Goal: Register for event/course

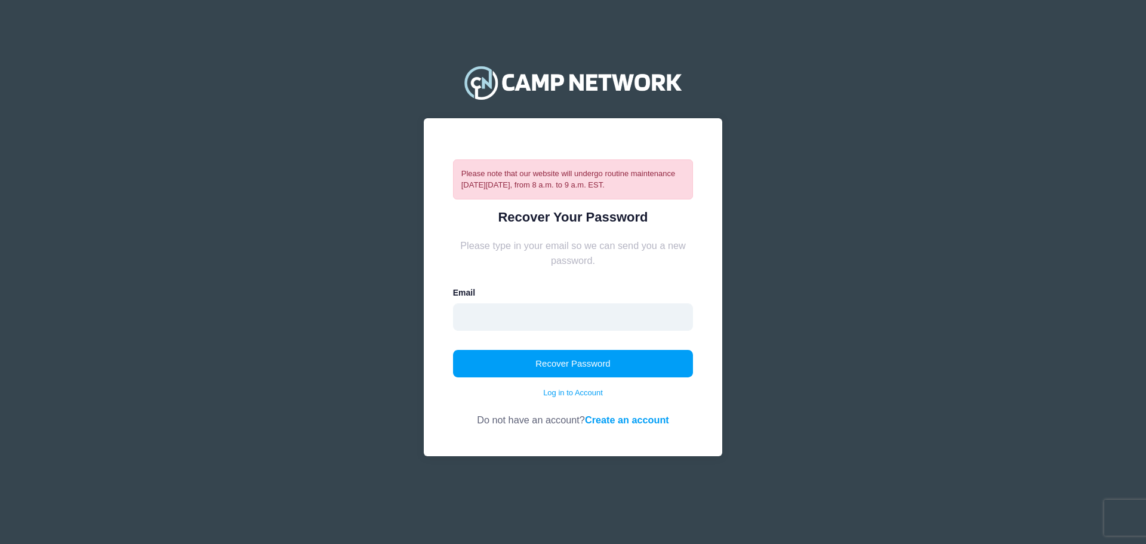
click at [502, 303] on input "email" at bounding box center [573, 316] width 240 height 27
type input "[EMAIL_ADDRESS][DOMAIN_NAME]"
click at [581, 362] on button "Recover Password" at bounding box center [573, 363] width 240 height 27
click at [552, 362] on button "Recover Password" at bounding box center [573, 363] width 240 height 27
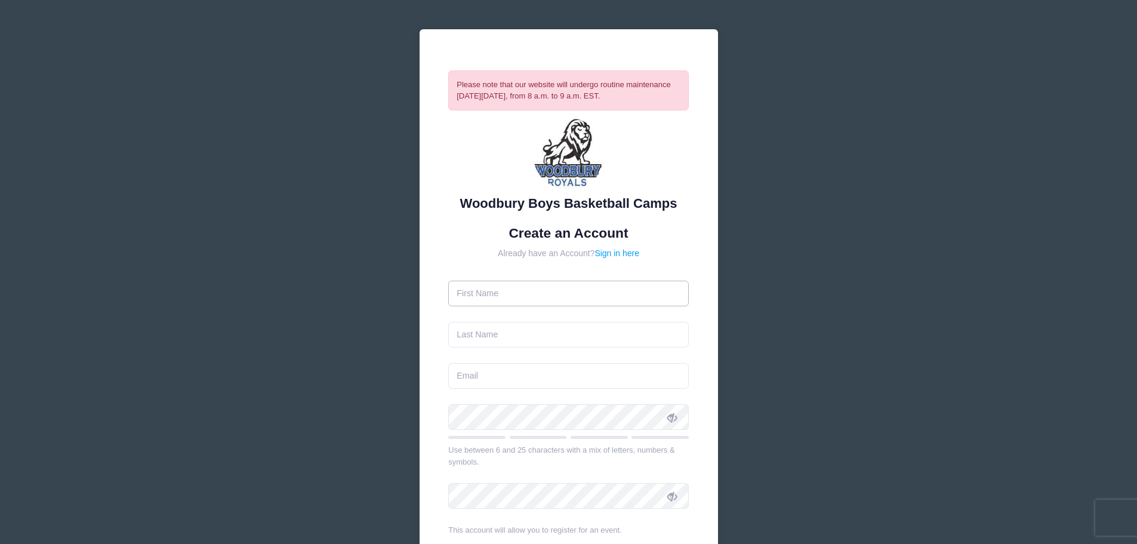
click at [552, 295] on input "text" at bounding box center [568, 293] width 240 height 26
type input "[PERSON_NAME]"
type input "Frendin"
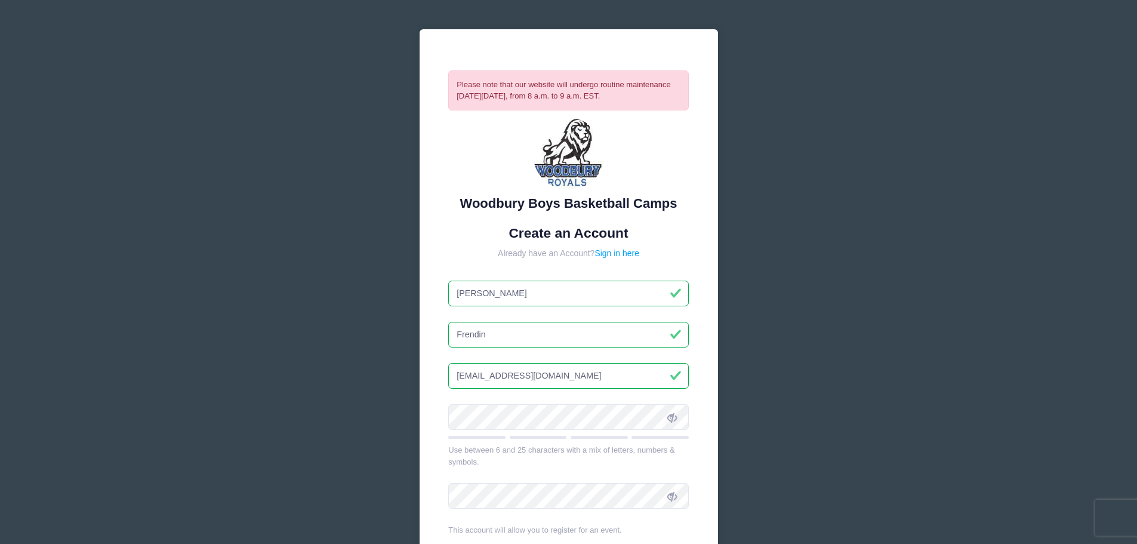
type input "[EMAIL_ADDRESS][DOMAIN_NAME]"
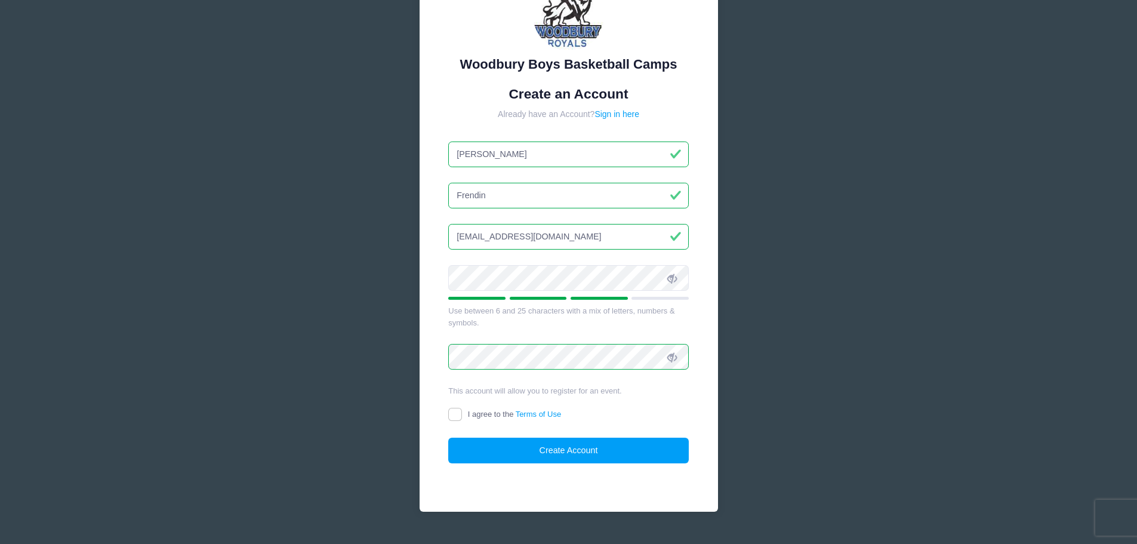
scroll to position [165, 0]
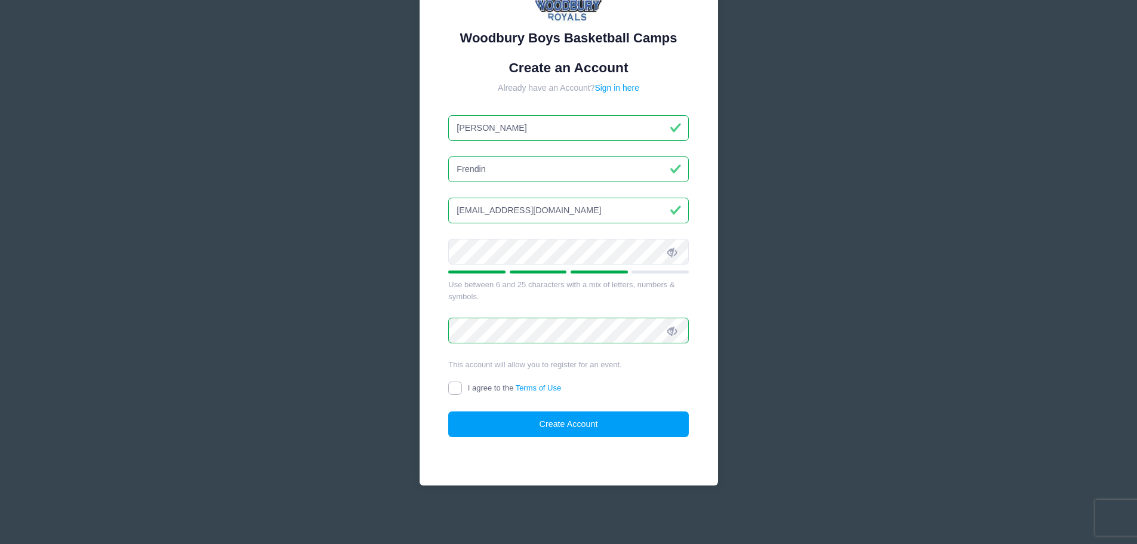
click at [456, 387] on input "I agree to the Terms of Use" at bounding box center [455, 388] width 14 height 14
checkbox input "true"
click at [563, 430] on button "Create Account" at bounding box center [568, 424] width 240 height 26
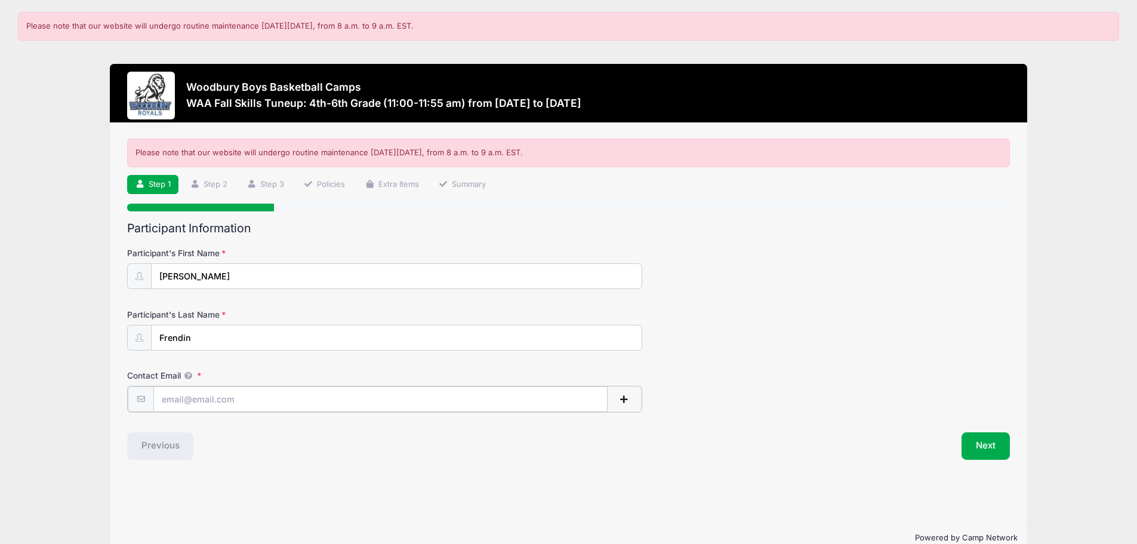
click at [227, 398] on input "Contact Email" at bounding box center [380, 399] width 454 height 26
type input "[EMAIL_ADDRESS][DOMAIN_NAME]"
click at [982, 447] on button "Next" at bounding box center [985, 444] width 48 height 27
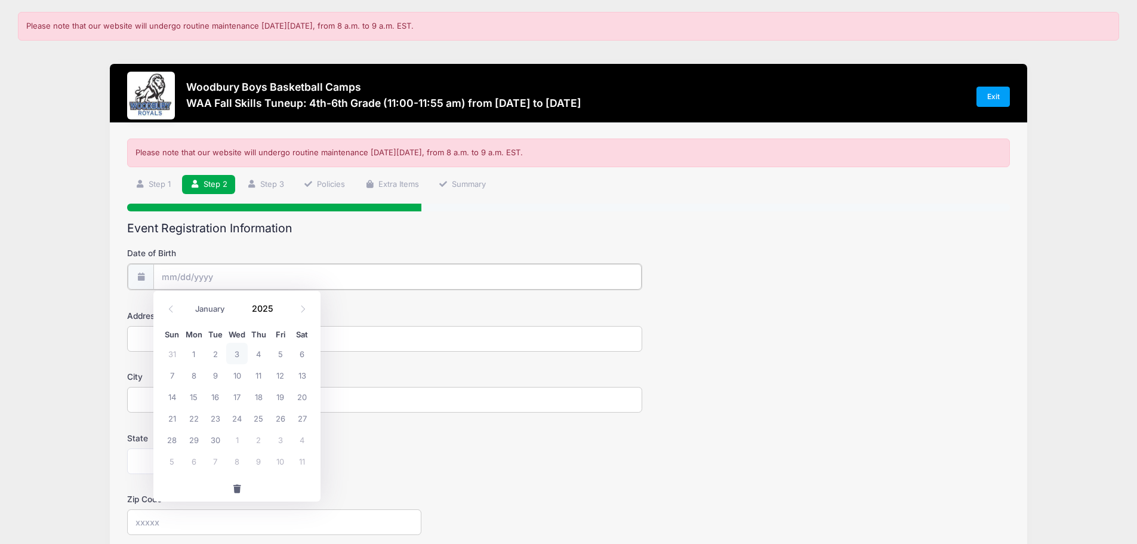
click at [237, 273] on input "Date of Birth" at bounding box center [397, 277] width 488 height 26
click at [174, 274] on input "Date of Birth" at bounding box center [397, 277] width 488 height 26
click at [175, 307] on span at bounding box center [171, 308] width 20 height 20
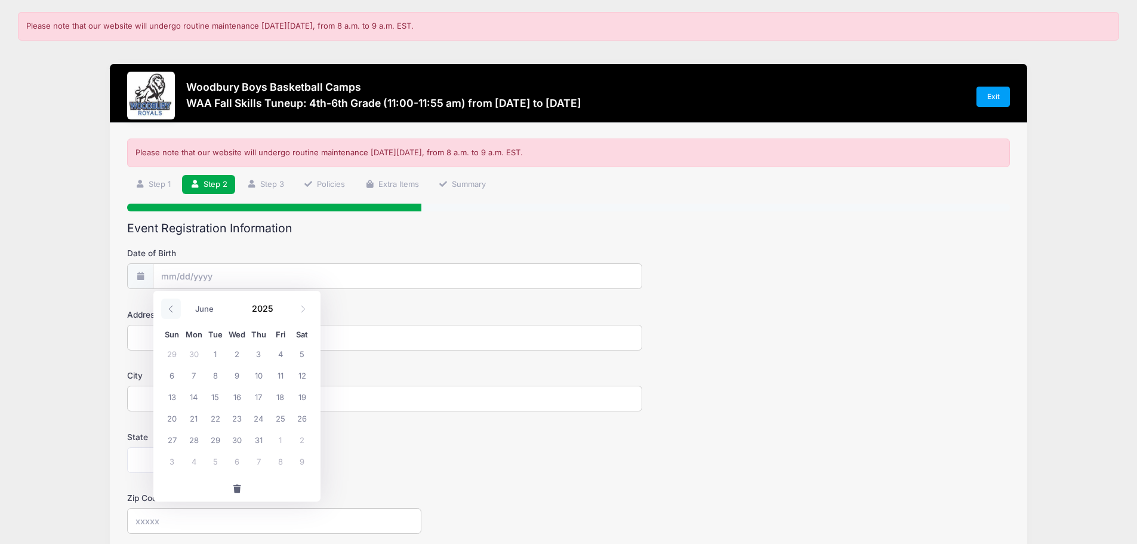
click at [175, 307] on span at bounding box center [171, 308] width 20 height 20
select select "2"
click at [279, 310] on span at bounding box center [280, 312] width 8 height 9
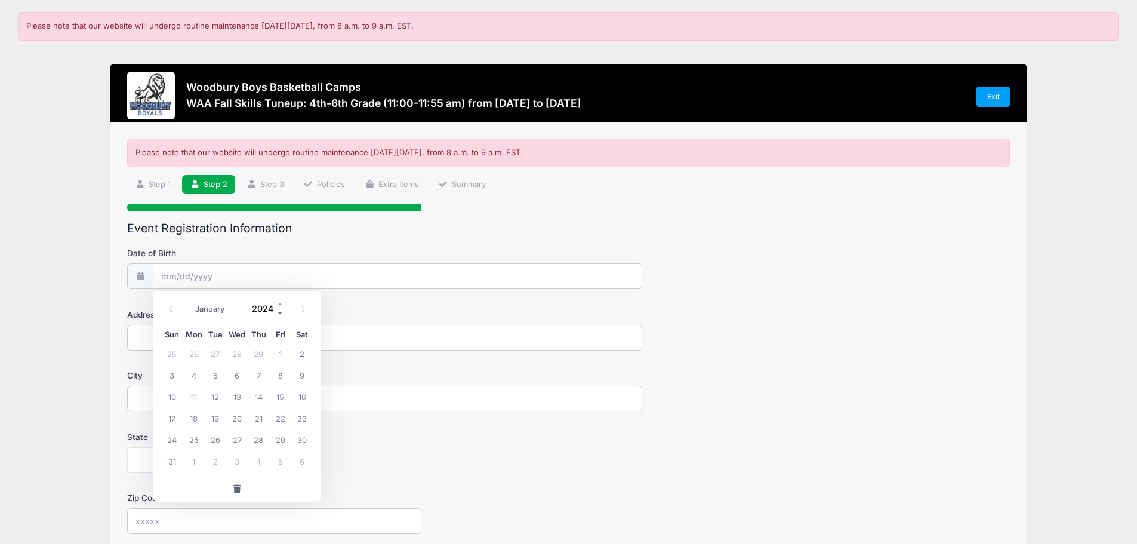
click at [279, 310] on span at bounding box center [280, 312] width 8 height 9
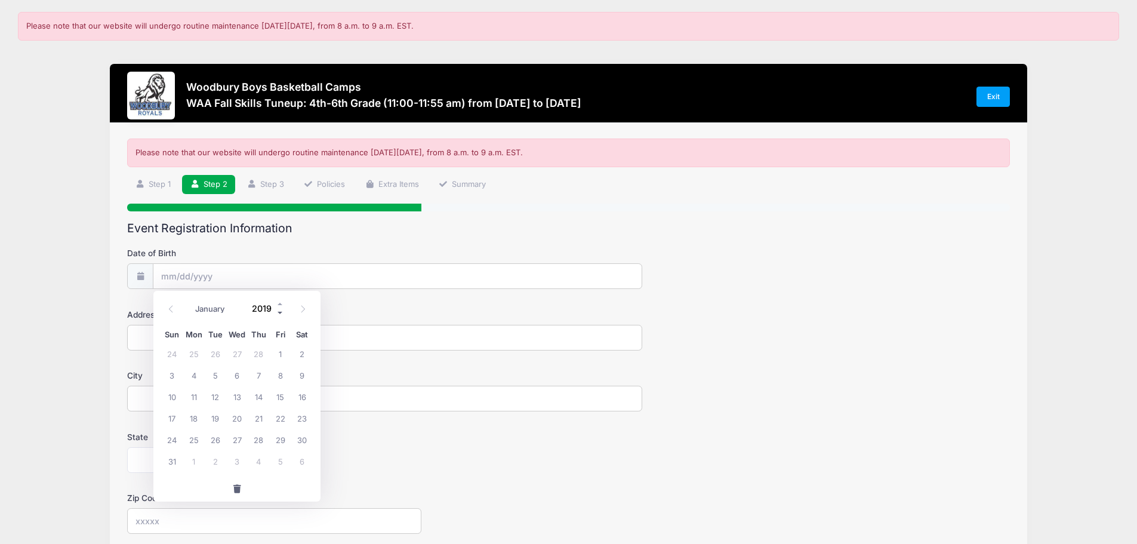
click at [279, 310] on span at bounding box center [280, 312] width 8 height 9
type input "2015"
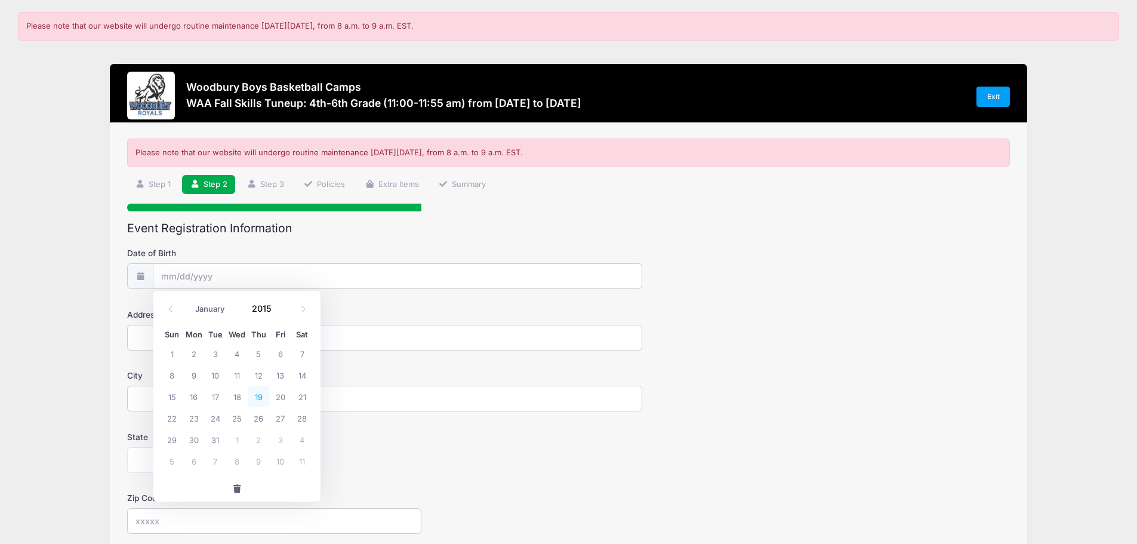
click at [260, 396] on span "19" at bounding box center [258, 395] width 21 height 21
type input "03/19/2015"
click at [225, 342] on input "Address" at bounding box center [384, 338] width 515 height 26
type input "3314 Commonwealth Ct"
type input "Woodbury"
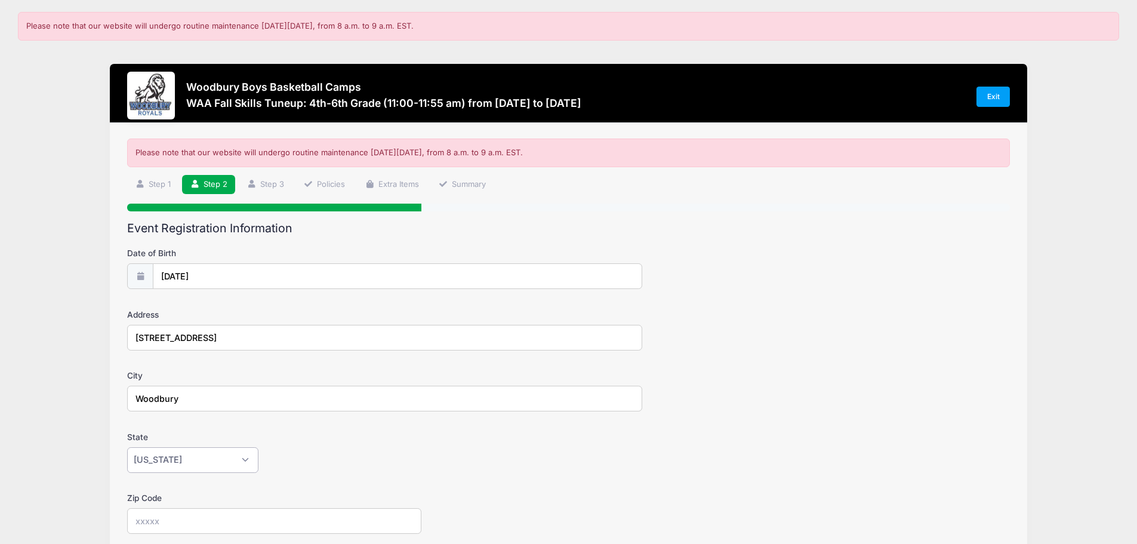
select select "MN"
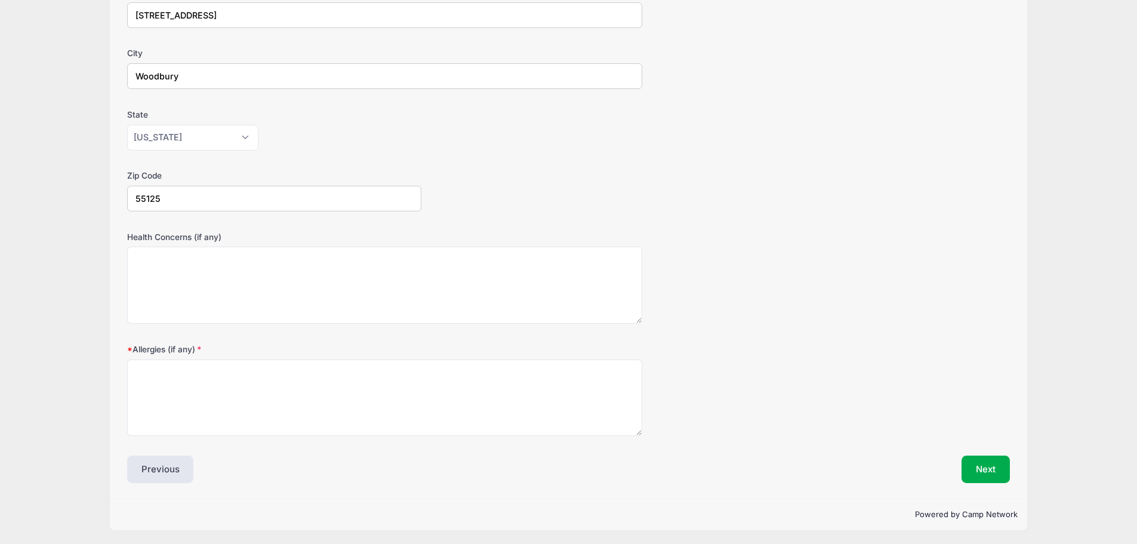
scroll to position [324, 0]
type input "55125"
click at [995, 462] on button "Next" at bounding box center [985, 466] width 48 height 27
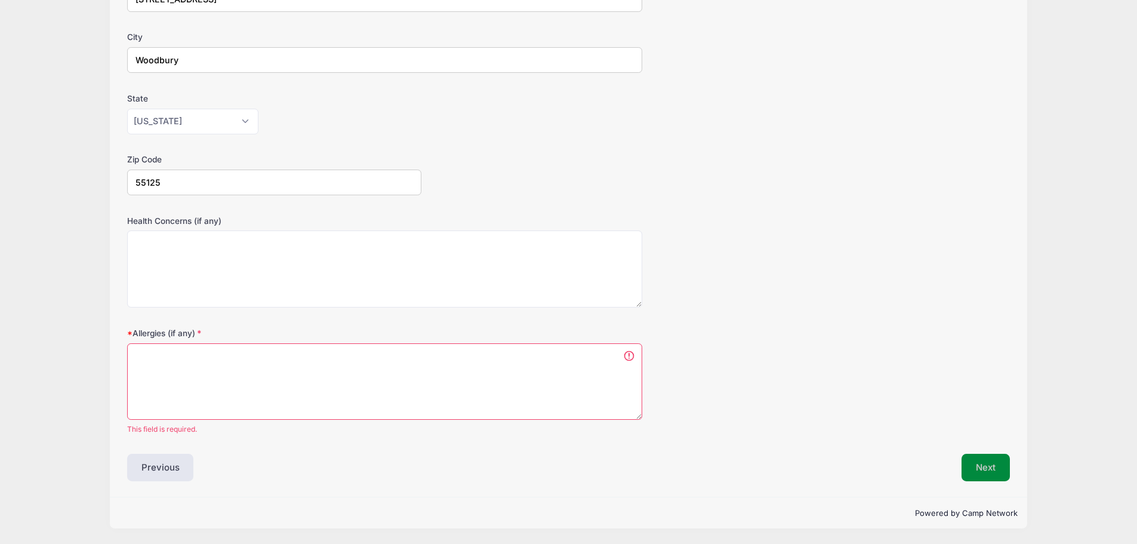
scroll to position [0, 0]
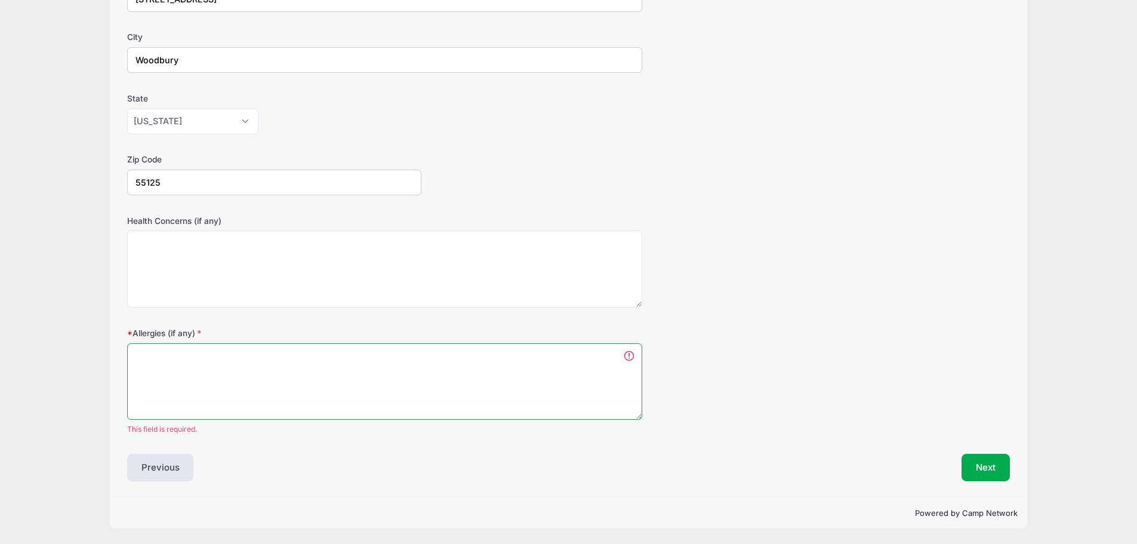
click at [267, 386] on textarea "Allergies (if any)" at bounding box center [384, 381] width 515 height 77
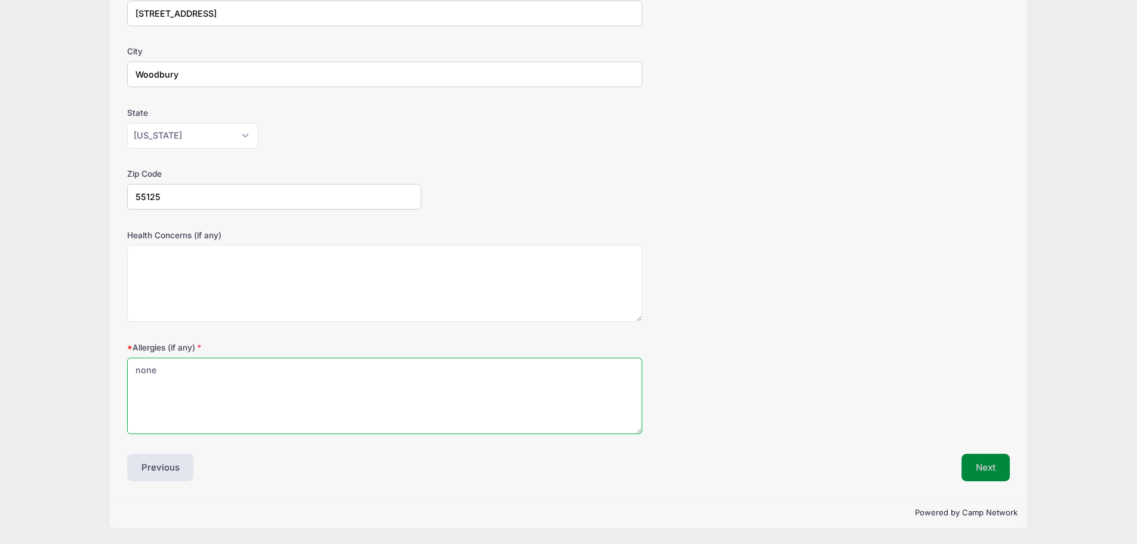
type textarea "none"
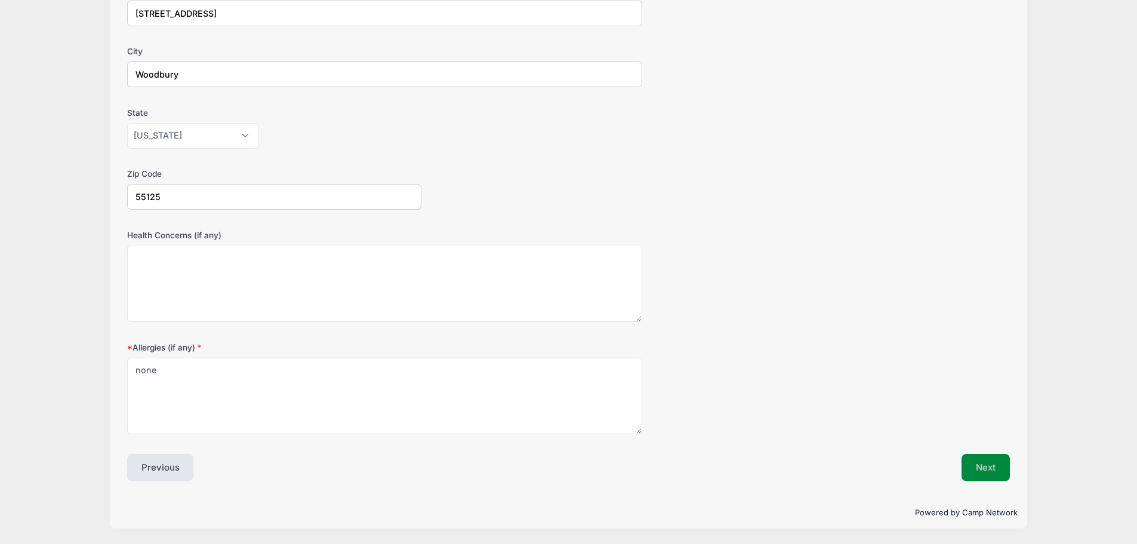
click at [976, 468] on button "Next" at bounding box center [985, 466] width 48 height 27
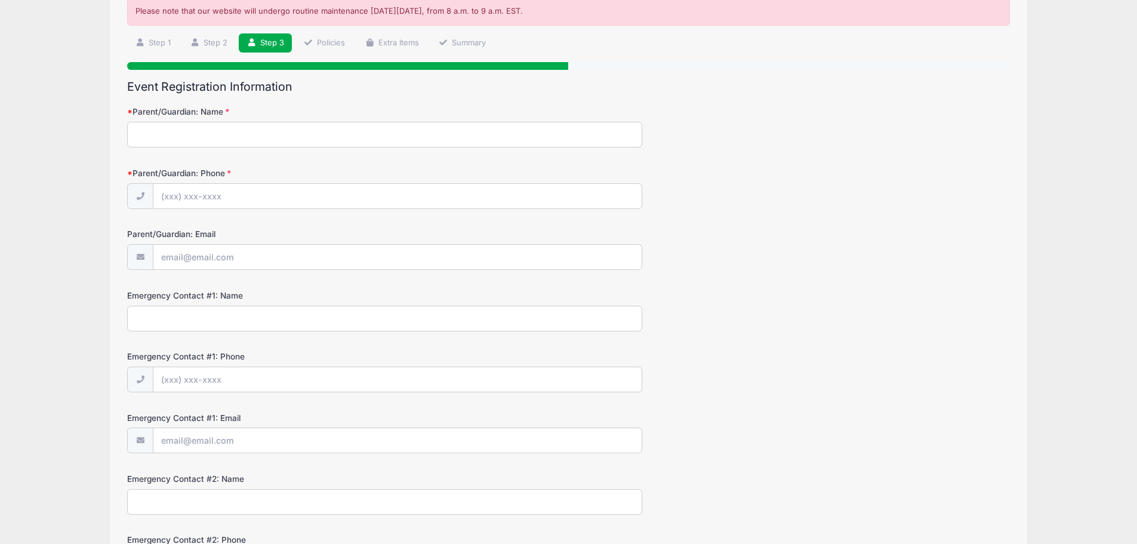
scroll to position [0, 0]
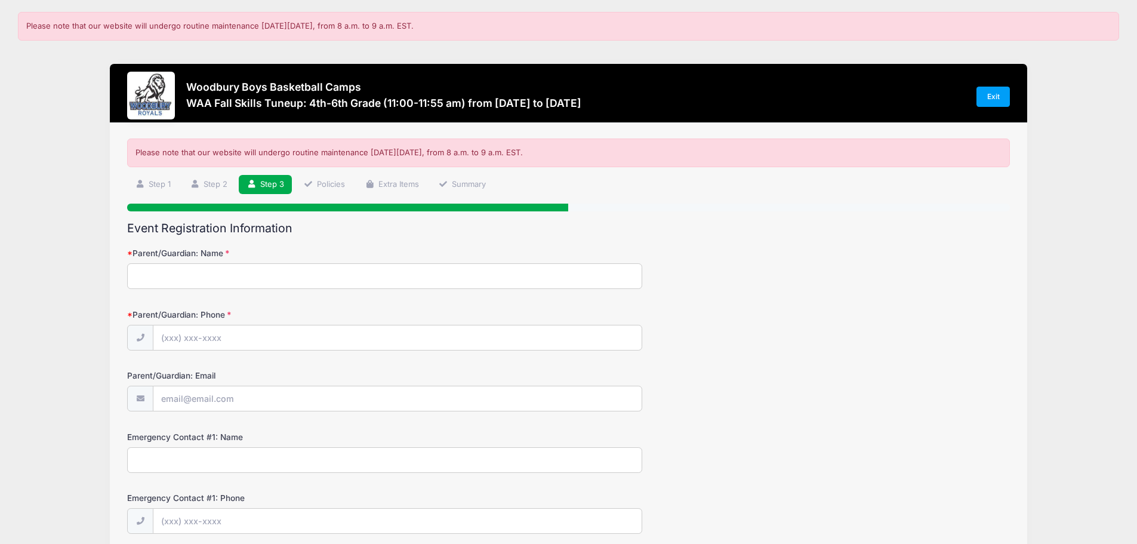
click at [214, 280] on input "Parent/Guardian: Name" at bounding box center [384, 276] width 515 height 26
type input "Kevin Frendin"
type input "(612) 295-7578"
type input "[EMAIL_ADDRESS][DOMAIN_NAME]"
type input "Kevin Frendin"
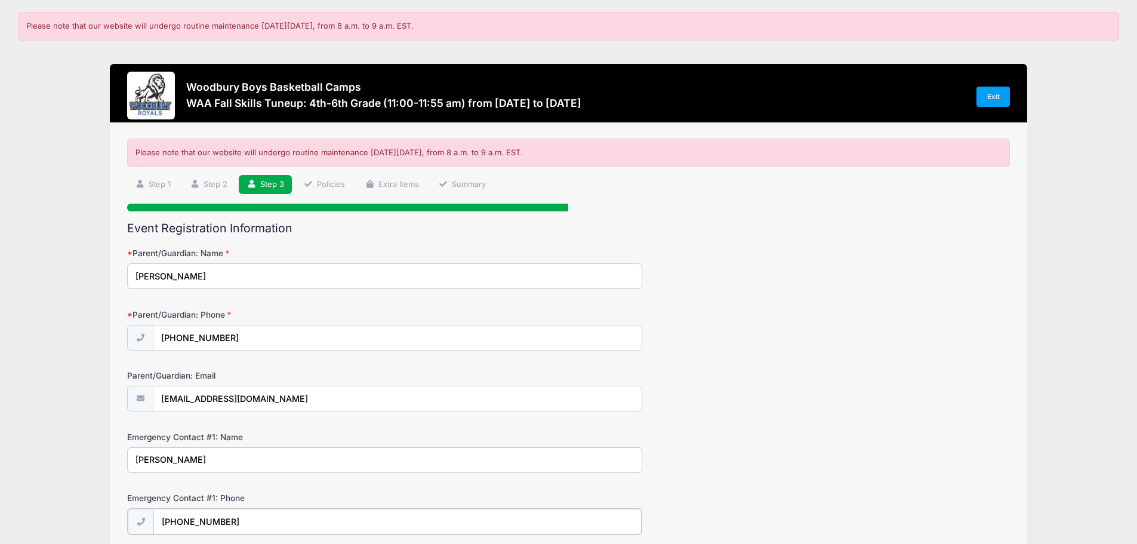
type input "(612) 295-7578"
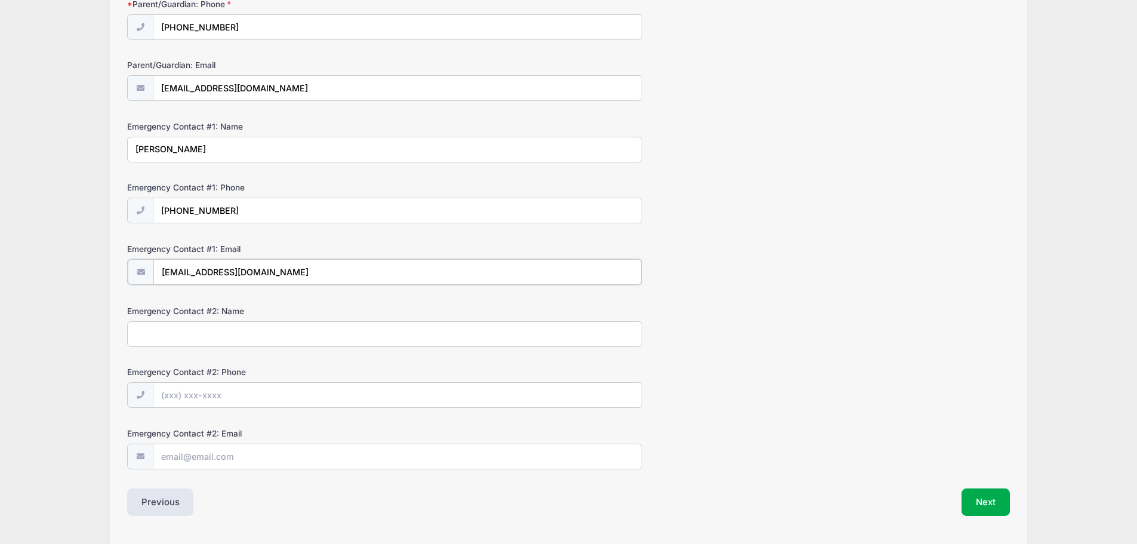
type input "[EMAIL_ADDRESS][DOMAIN_NAME]"
type input "Erin Frendin"
type input "(612) 670-5232"
click at [237, 459] on input "Frend" at bounding box center [397, 456] width 488 height 26
type input "Frend008@umn.edu"
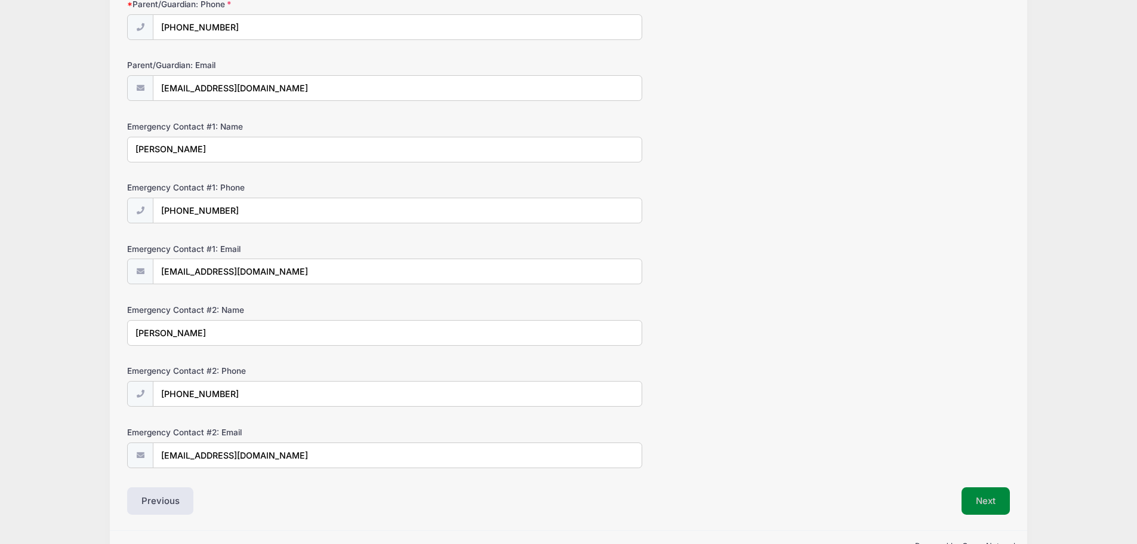
click at [979, 507] on button "Next" at bounding box center [985, 500] width 48 height 27
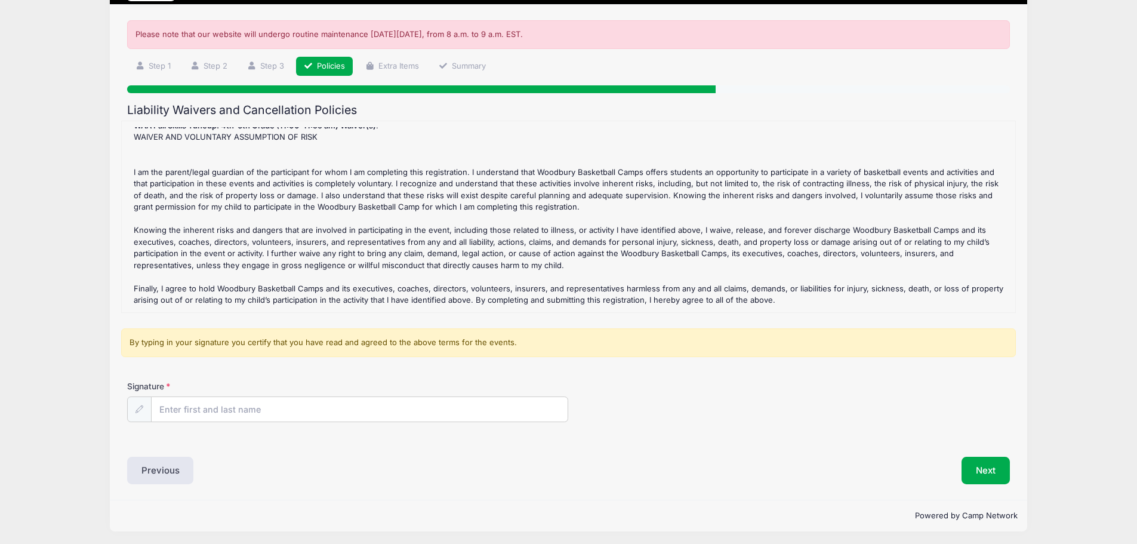
scroll to position [119, 0]
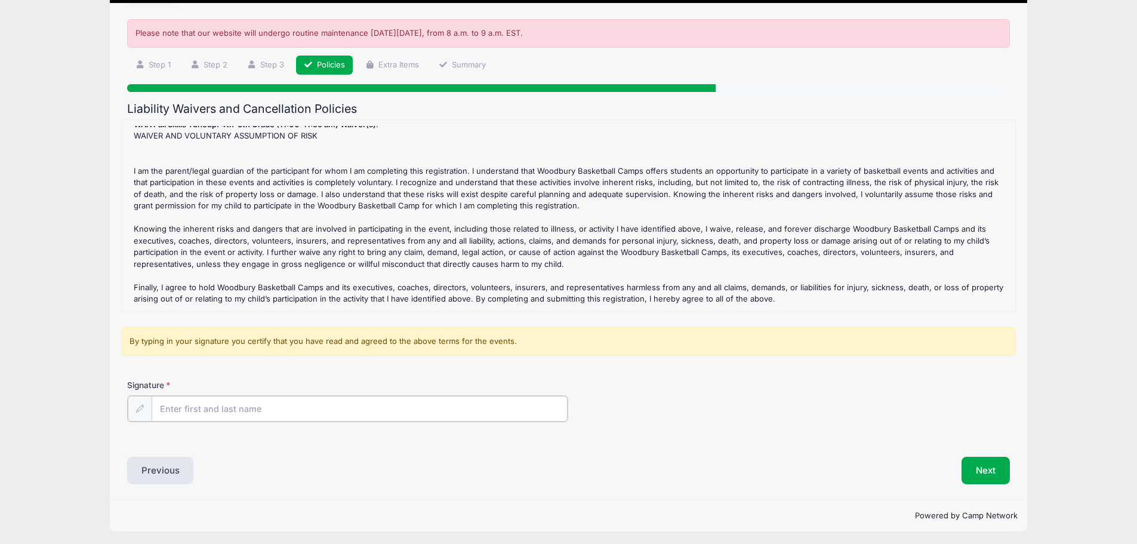
click at [219, 406] on input "Signature" at bounding box center [360, 409] width 416 height 26
type input "Kevin Frendin"
click at [988, 468] on button "Next" at bounding box center [985, 468] width 48 height 27
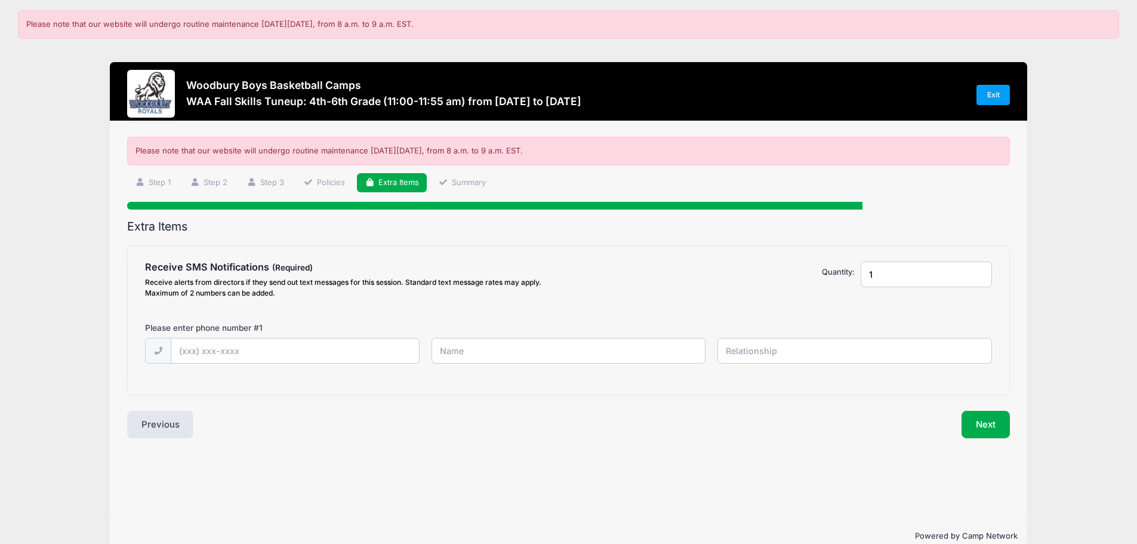
scroll to position [0, 0]
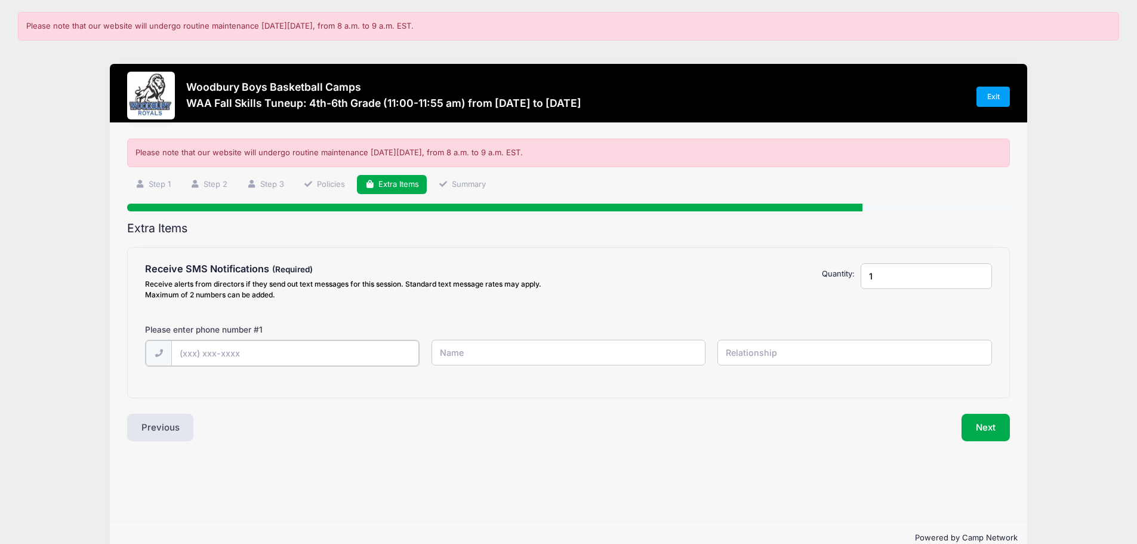
click at [240, 359] on input "text" at bounding box center [295, 353] width 248 height 26
click at [979, 428] on button "Next" at bounding box center [985, 425] width 48 height 27
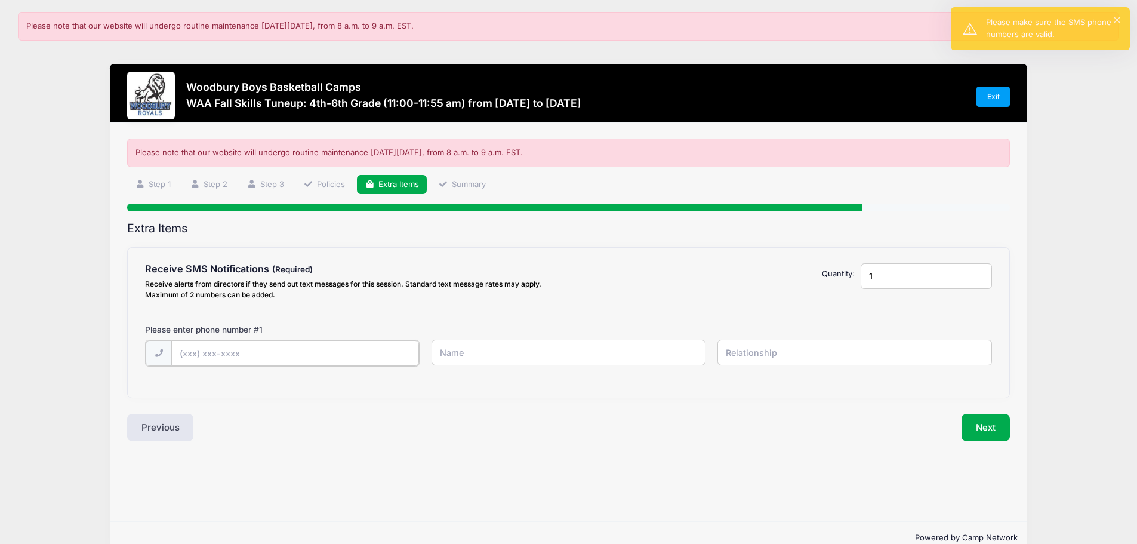
click at [334, 343] on input "text" at bounding box center [295, 353] width 248 height 26
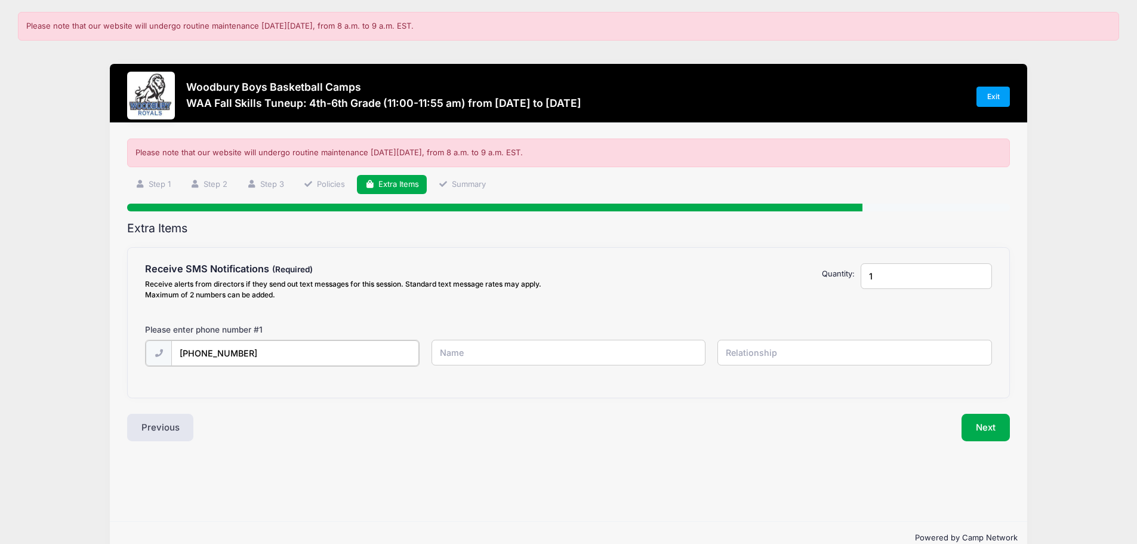
type input "(612) 295-7578"
type input "Kevin Frendin"
click at [992, 420] on button "Next" at bounding box center [985, 425] width 48 height 27
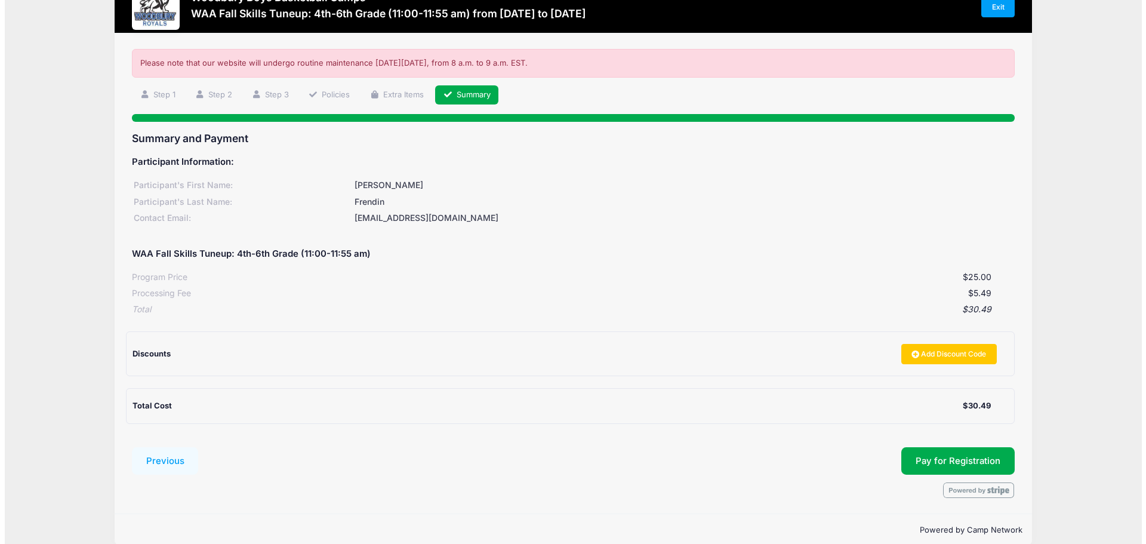
scroll to position [106, 0]
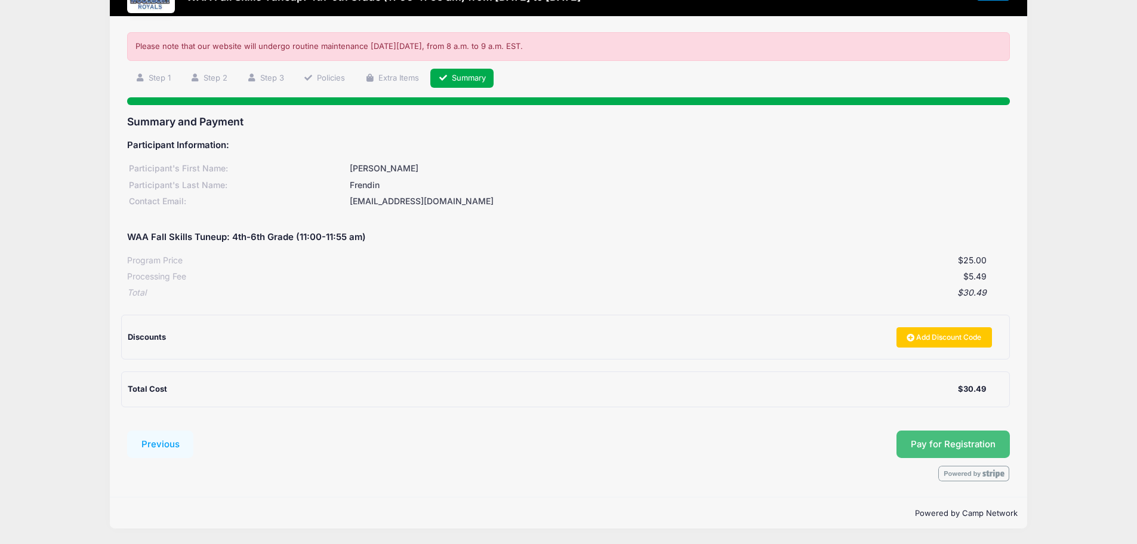
click at [952, 445] on span "Pay for Registration" at bounding box center [953, 444] width 85 height 11
